Goal: Find specific page/section: Find specific page/section

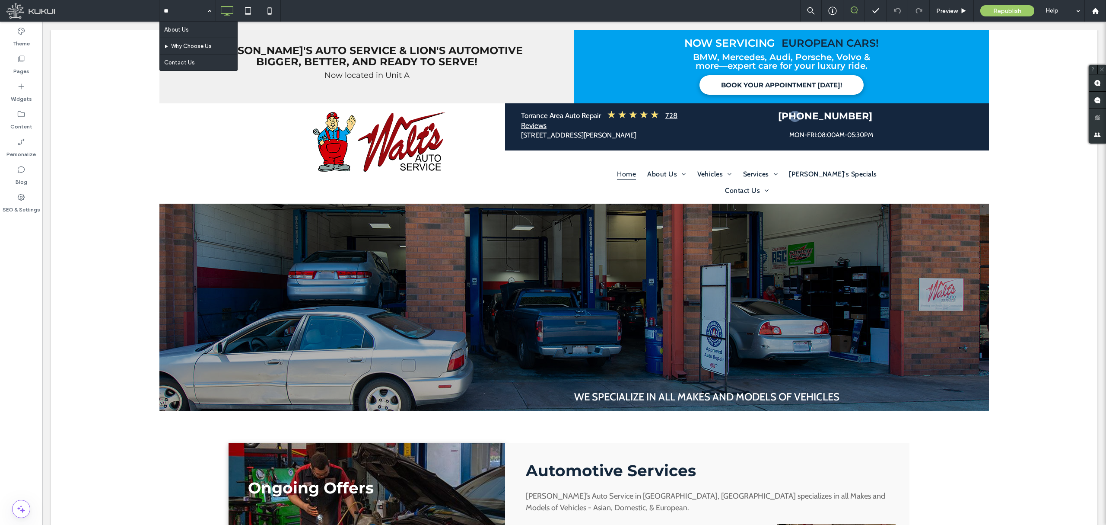
type input "*"
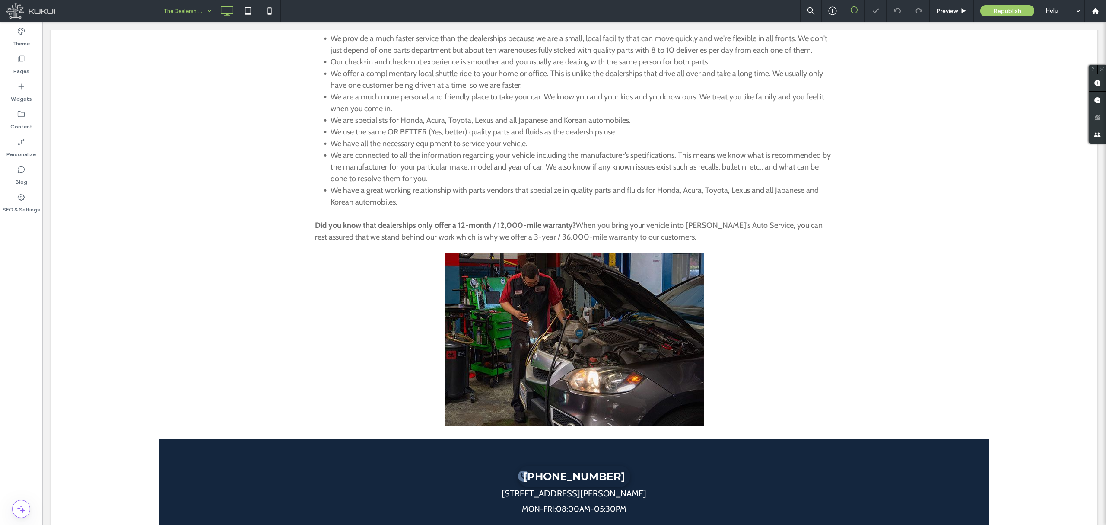
scroll to position [364, 0]
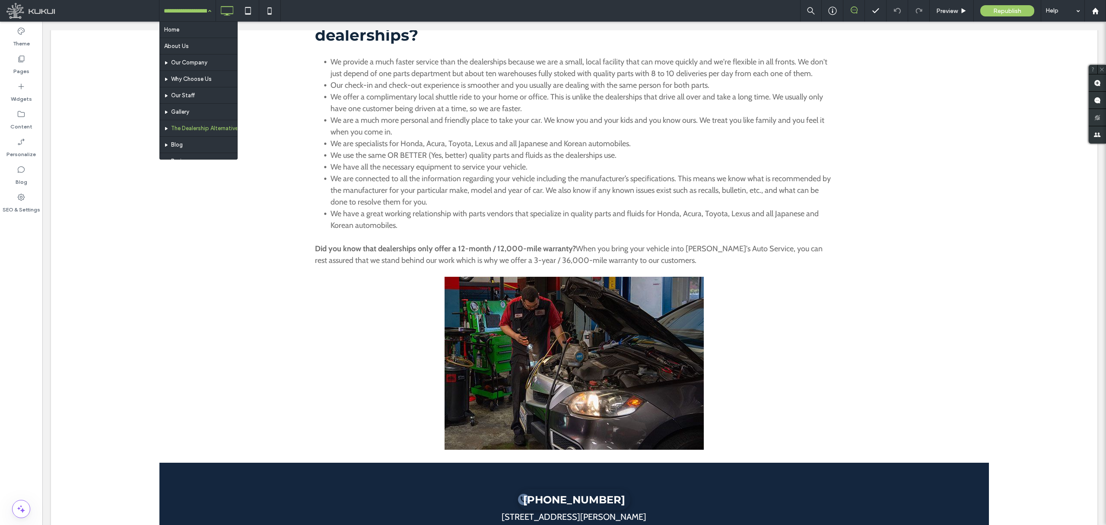
click at [199, 9] on input at bounding box center [185, 11] width 43 height 22
type input "**"
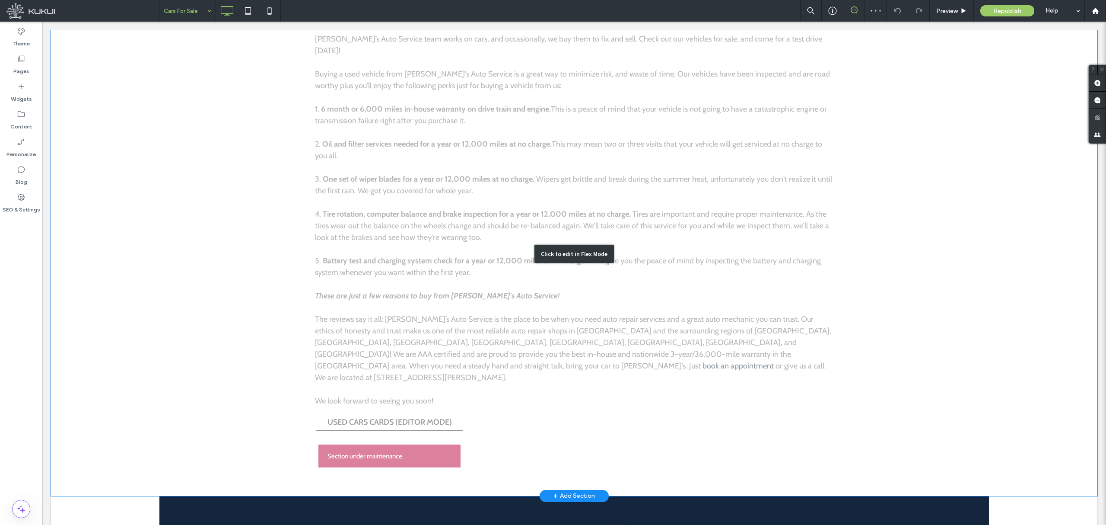
scroll to position [484, 0]
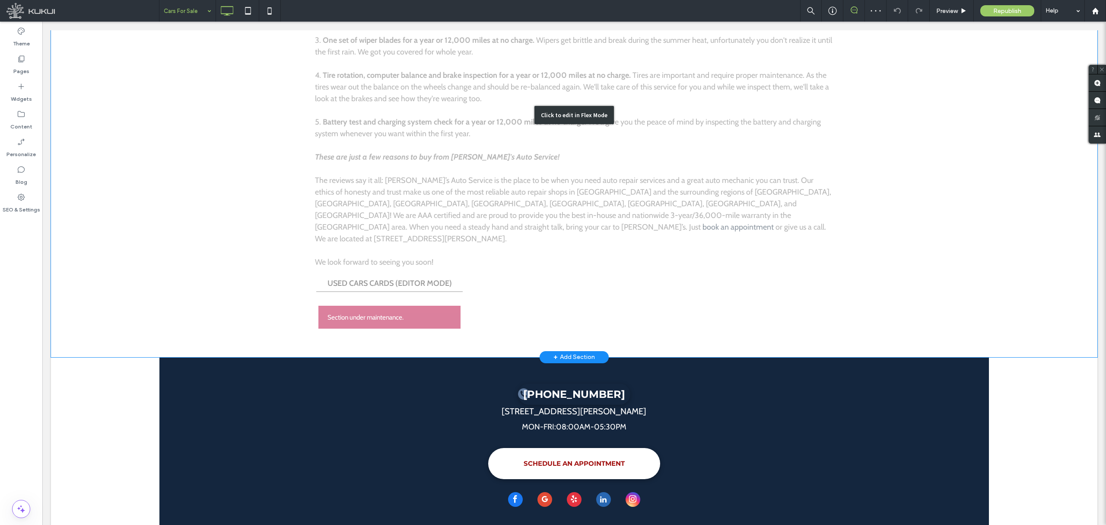
click at [490, 272] on div "Click to edit in Flex Mode" at bounding box center [574, 115] width 1047 height 484
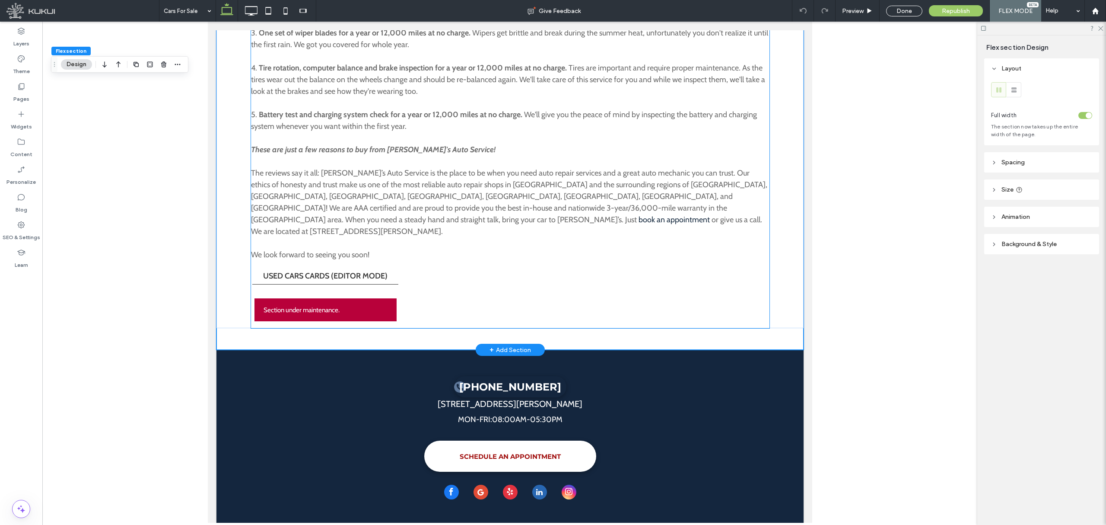
scroll to position [465, 0]
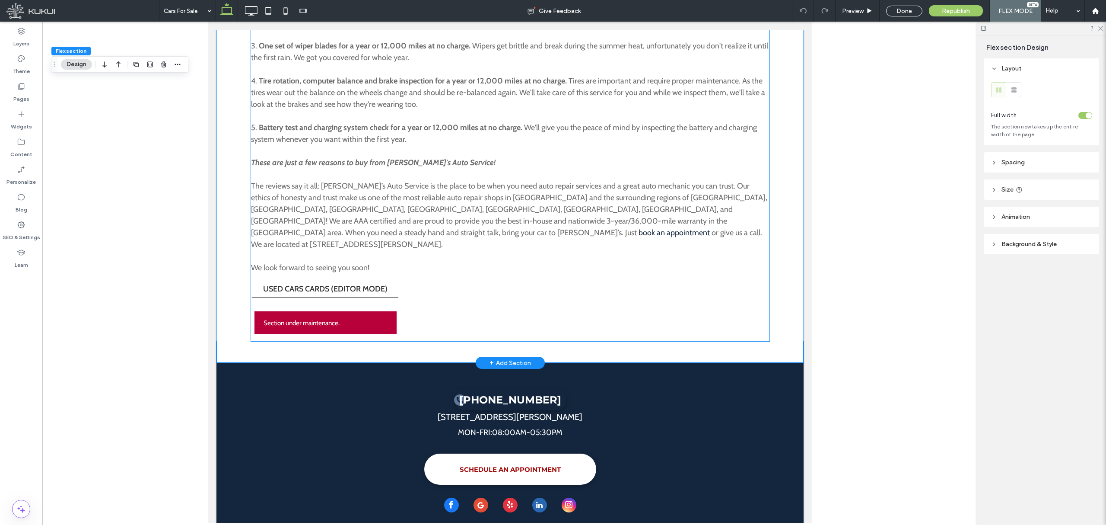
click at [351, 311] on div "Section under maintenance." at bounding box center [325, 322] width 142 height 23
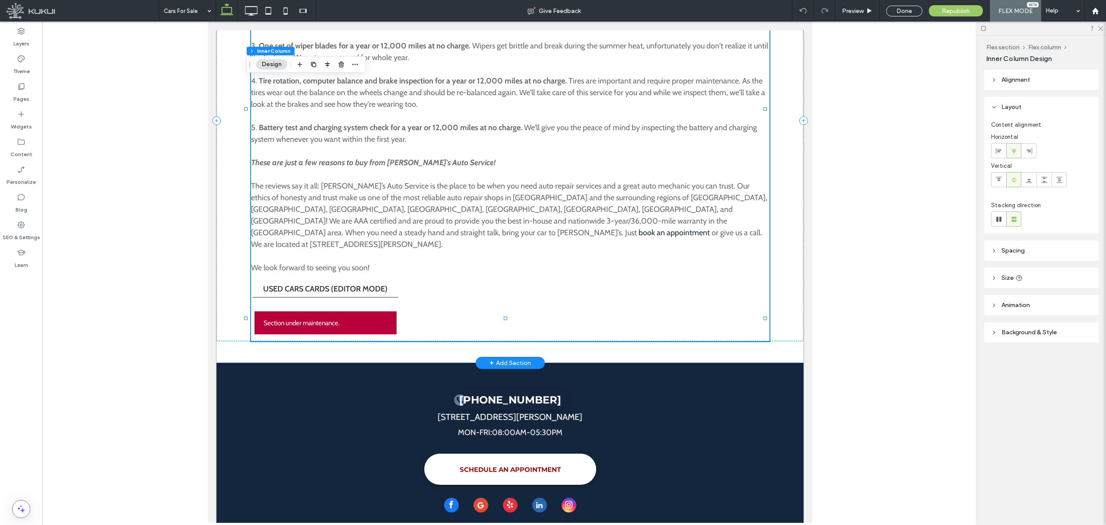
click at [308, 311] on div "Section under maintenance." at bounding box center [325, 322] width 142 height 23
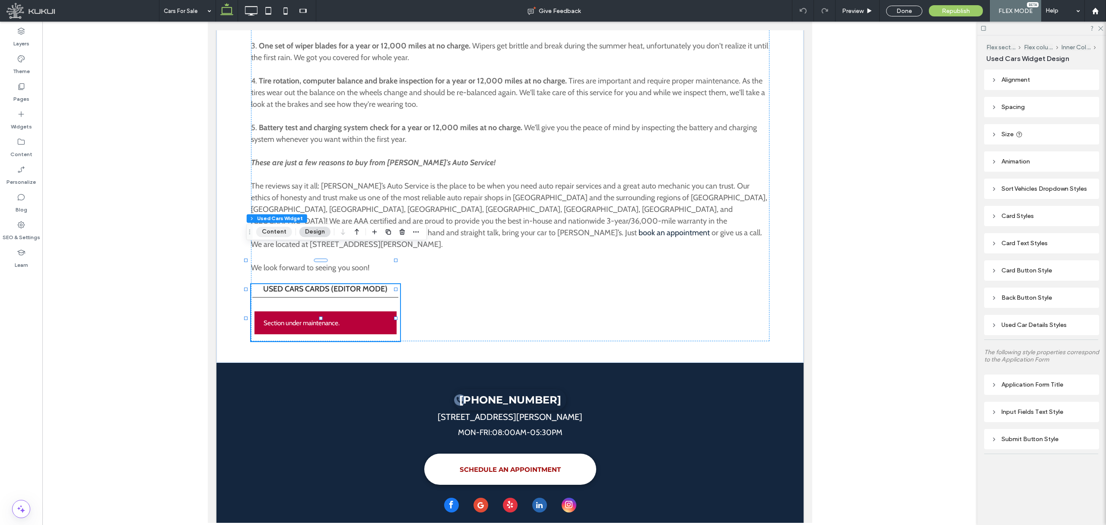
click at [280, 226] on button "Content" at bounding box center [274, 231] width 36 height 10
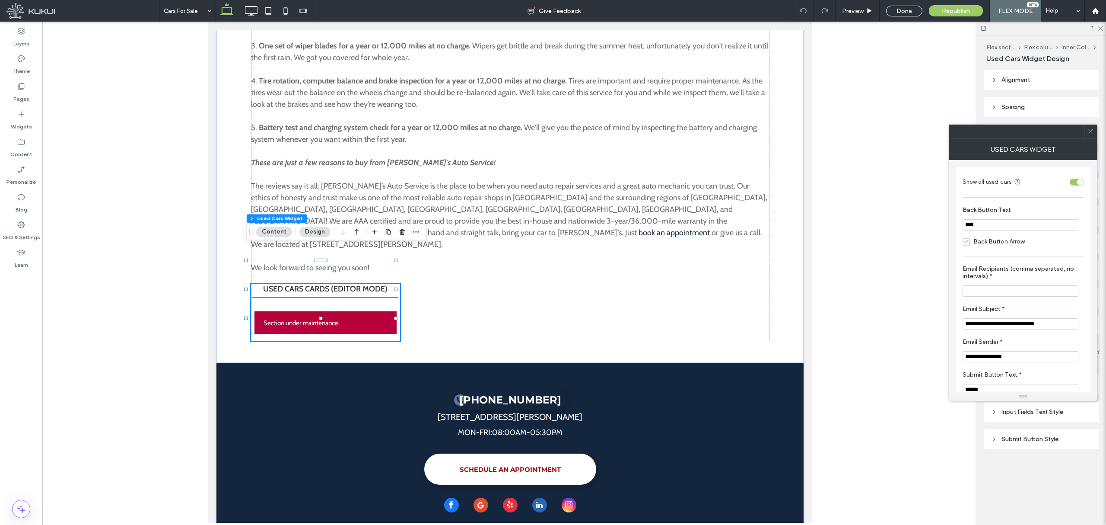
scroll to position [57, 0]
click at [1091, 132] on icon at bounding box center [1091, 131] width 6 height 6
